Goal: Check status: Check status

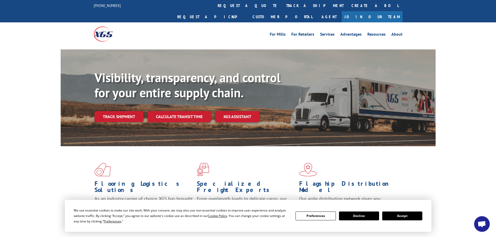
click at [400, 216] on button "Accept" at bounding box center [402, 216] width 40 height 9
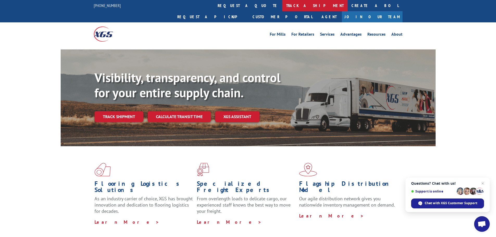
click at [282, 5] on link "track a shipment" at bounding box center [314, 5] width 65 height 11
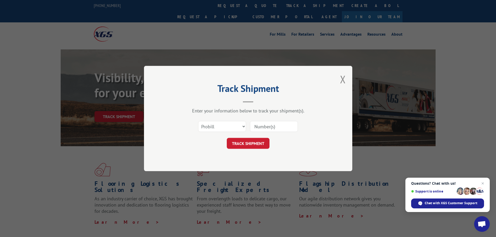
click at [274, 127] on input at bounding box center [274, 126] width 48 height 11
type input "14852336"
click at [261, 143] on button "TRACK SHIPMENT" at bounding box center [248, 143] width 43 height 11
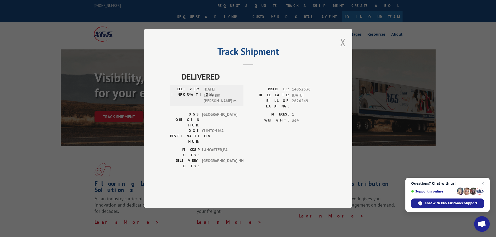
click at [342, 49] on button "Close modal" at bounding box center [343, 42] width 6 height 14
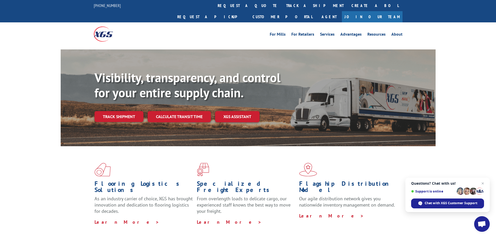
click at [127, 111] on link "Track shipment" at bounding box center [119, 116] width 49 height 11
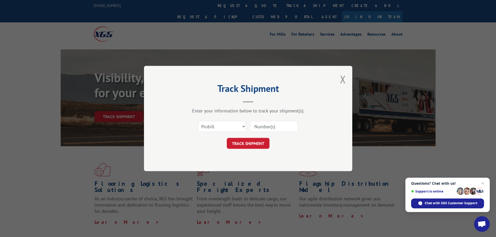
click at [279, 126] on input at bounding box center [274, 126] width 48 height 11
type input "14852336"
click at [255, 147] on button "TRACK SHIPMENT" at bounding box center [248, 143] width 43 height 11
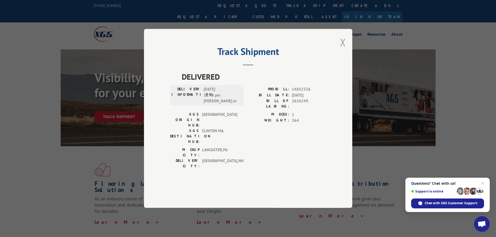
click at [341, 49] on button "Close modal" at bounding box center [343, 42] width 6 height 14
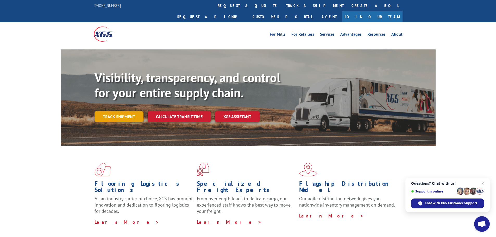
click at [121, 111] on link "Track shipment" at bounding box center [119, 116] width 49 height 11
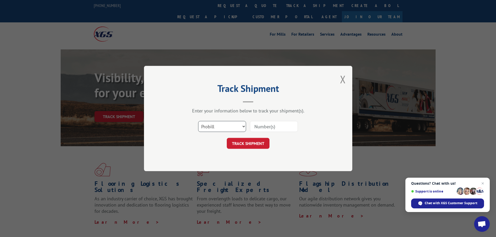
click at [230, 131] on select "Select category... Probill BOL PO" at bounding box center [222, 126] width 48 height 11
select select "bol"
click at [198, 121] on select "Select category... Probill BOL PO" at bounding box center [222, 126] width 48 height 11
click at [273, 126] on input at bounding box center [274, 126] width 48 height 11
type input "14852336"
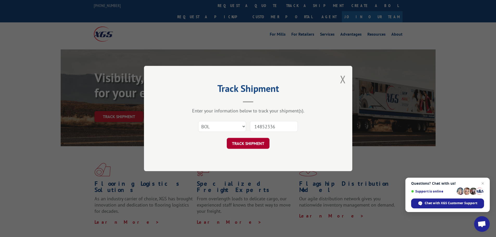
click at [255, 144] on button "TRACK SHIPMENT" at bounding box center [248, 143] width 43 height 11
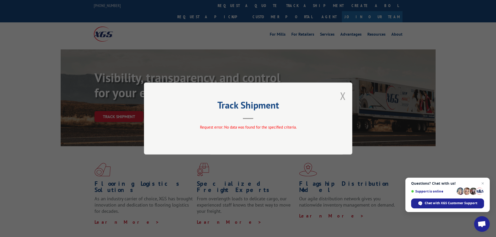
click at [341, 96] on button "Close modal" at bounding box center [343, 96] width 6 height 14
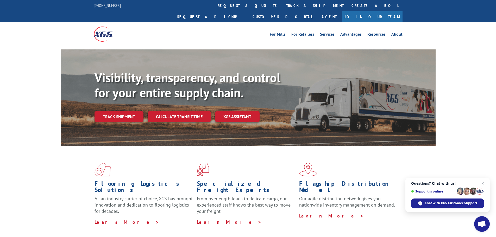
drag, startPoint x: 118, startPoint y: 104, endPoint x: 114, endPoint y: 101, distance: 4.3
click at [118, 111] on link "Track shipment" at bounding box center [119, 116] width 49 height 11
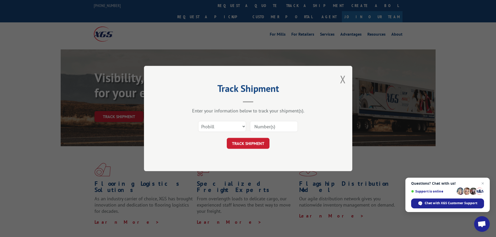
click at [282, 128] on input at bounding box center [274, 126] width 48 height 11
paste input "14852336"
type input "14852336"
click at [227, 125] on select "Select category... Probill BOL PO" at bounding box center [222, 126] width 48 height 11
click at [266, 146] on button "TRACK SHIPMENT" at bounding box center [248, 143] width 43 height 11
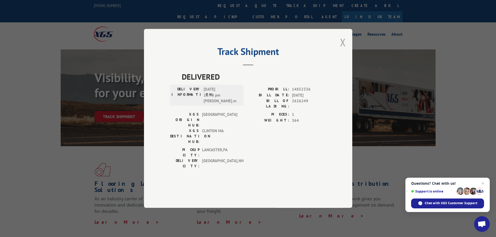
click at [343, 49] on button "Close modal" at bounding box center [343, 42] width 6 height 14
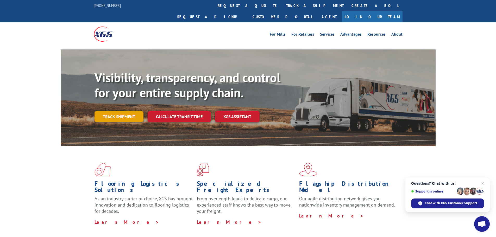
click at [119, 111] on link "Track shipment" at bounding box center [119, 116] width 49 height 11
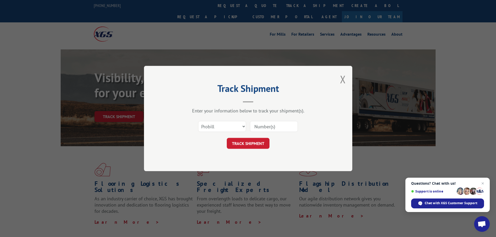
drag, startPoint x: 267, startPoint y: 127, endPoint x: 262, endPoint y: 129, distance: 4.7
click at [267, 127] on input at bounding box center [274, 126] width 48 height 11
paste input "14852336"
type input "14852336"
click at [235, 126] on select "Select category... Probill BOL PO" at bounding box center [222, 126] width 48 height 11
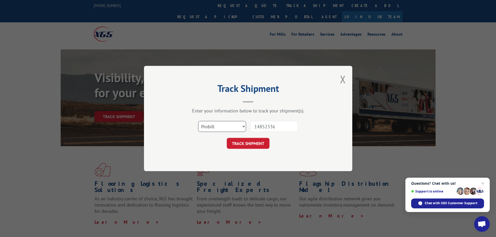
select select "bol"
click at [198, 121] on select "Select category... Probill BOL PO" at bounding box center [222, 126] width 48 height 11
click at [260, 147] on button "TRACK SHIPMENT" at bounding box center [248, 143] width 43 height 11
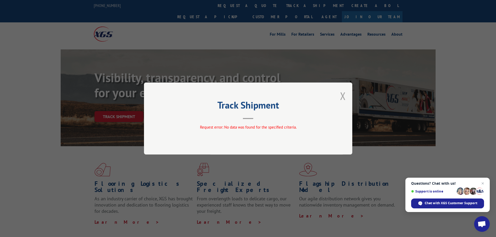
click at [344, 95] on button "Close modal" at bounding box center [343, 96] width 6 height 14
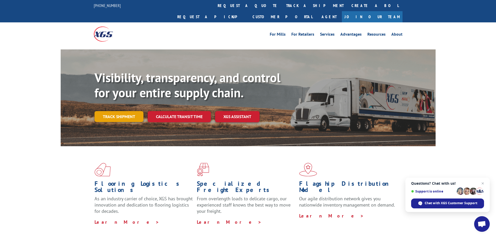
click at [124, 111] on link "Track shipment" at bounding box center [119, 116] width 49 height 11
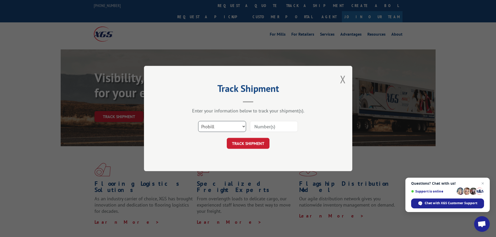
click at [219, 127] on select "Select category... Probill BOL PO" at bounding box center [222, 126] width 48 height 11
select select "po"
click at [198, 121] on select "Select category... Probill BOL PO" at bounding box center [222, 126] width 48 height 11
click at [271, 128] on input at bounding box center [274, 126] width 48 height 11
paste input "14852336"
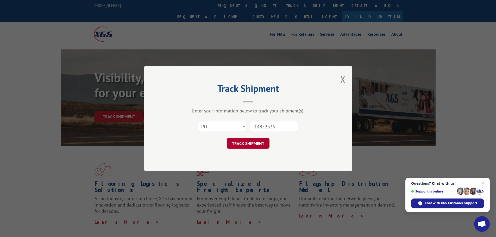
type input "14852336"
click at [258, 141] on button "TRACK SHIPMENT" at bounding box center [248, 143] width 43 height 11
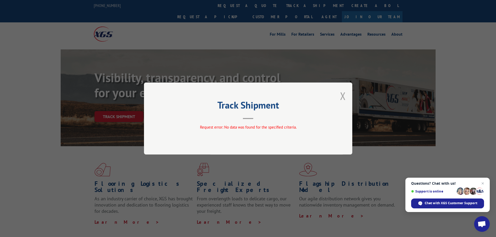
click at [345, 98] on button "Close modal" at bounding box center [343, 96] width 6 height 14
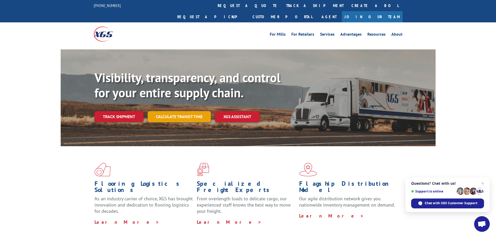
click at [166, 111] on link "Calculate transit time" at bounding box center [179, 116] width 63 height 11
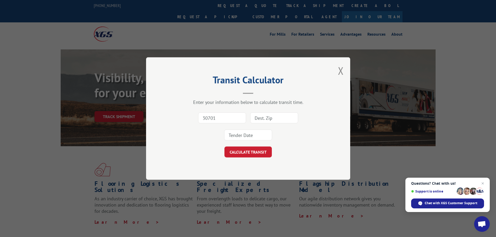
type input "30701"
type input "32062"
click at [255, 142] on div "30701 32062" at bounding box center [248, 126] width 152 height 34
click at [257, 139] on div at bounding box center [248, 135] width 48 height 12
click at [257, 139] on input at bounding box center [248, 135] width 48 height 11
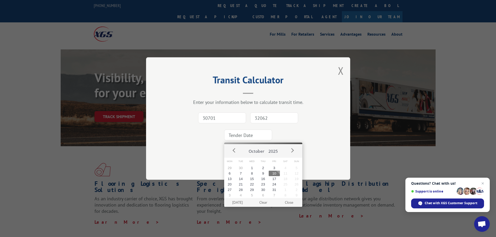
click at [277, 172] on button "10" at bounding box center [274, 173] width 11 height 5
type input "[DATE]"
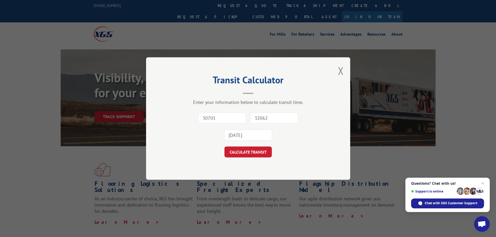
click at [253, 144] on form "30701 32062 [DATE] CALCULATE TRANSIT" at bounding box center [248, 133] width 152 height 48
click at [253, 152] on button "CALCULATE TRANSIT" at bounding box center [247, 152] width 47 height 11
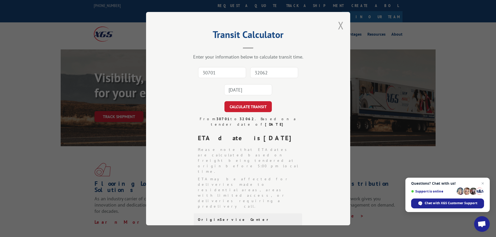
click at [341, 24] on button "Close modal" at bounding box center [341, 25] width 6 height 14
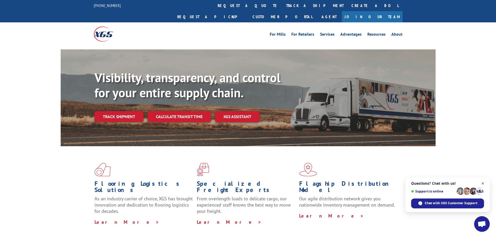
click at [484, 182] on span "Close chat" at bounding box center [483, 183] width 7 height 7
